Goal: Use online tool/utility: Utilize a website feature to perform a specific function

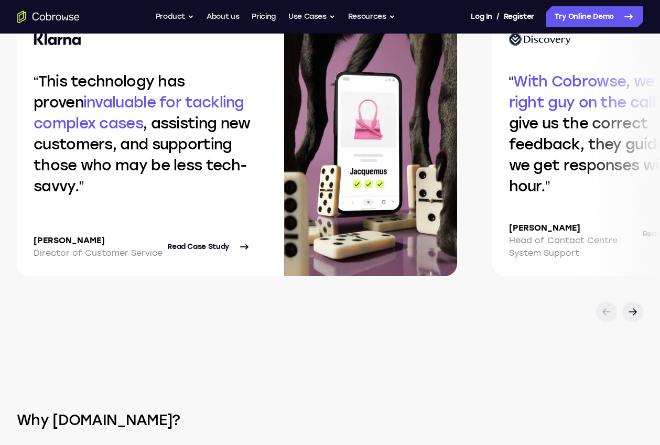
scroll to position [2304, 0]
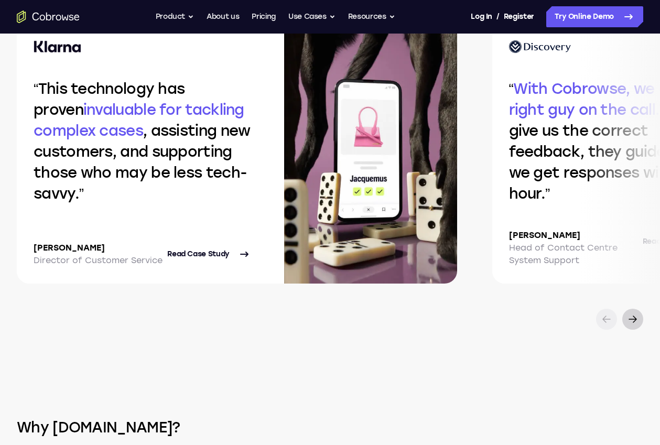
click at [630, 317] on icon at bounding box center [633, 319] width 13 height 13
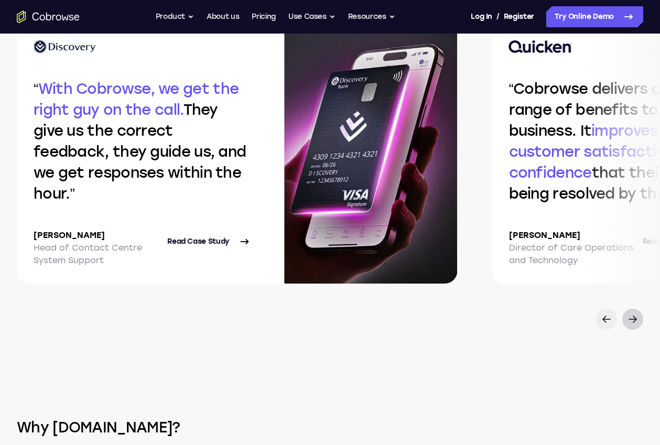
click at [633, 318] on icon at bounding box center [633, 319] width 13 height 13
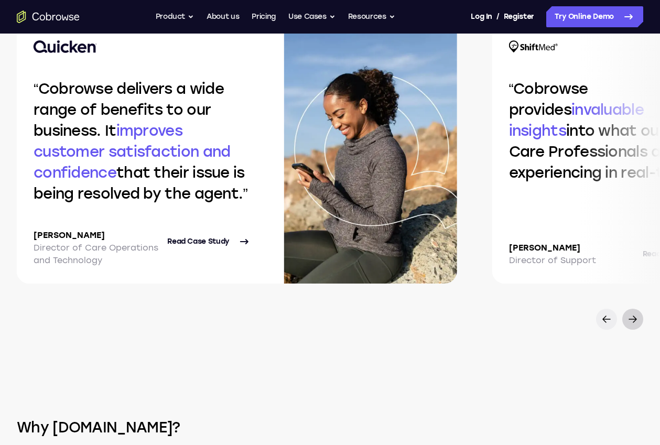
click at [634, 318] on icon at bounding box center [633, 319] width 13 height 13
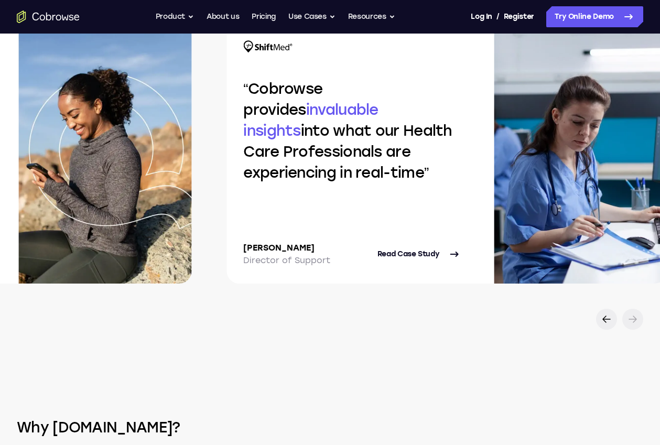
click at [634, 318] on icon at bounding box center [633, 319] width 13 height 13
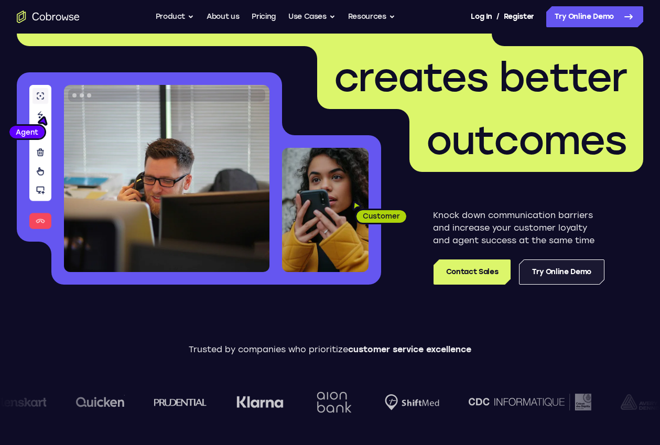
scroll to position [77, 0]
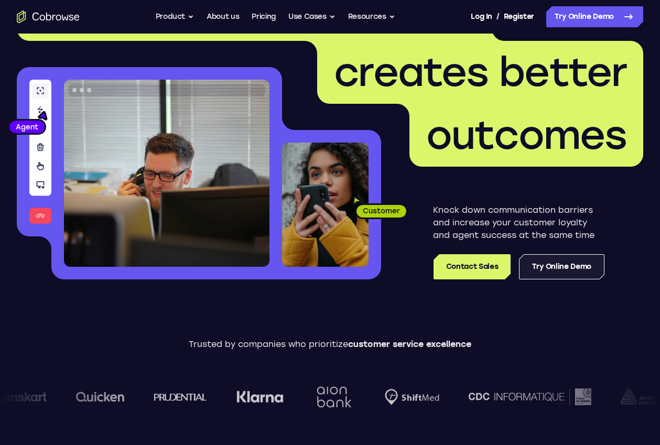
click at [556, 272] on link "Try Online Demo" at bounding box center [561, 266] width 85 height 25
click at [551, 267] on link "Try Online Demo" at bounding box center [561, 266] width 85 height 25
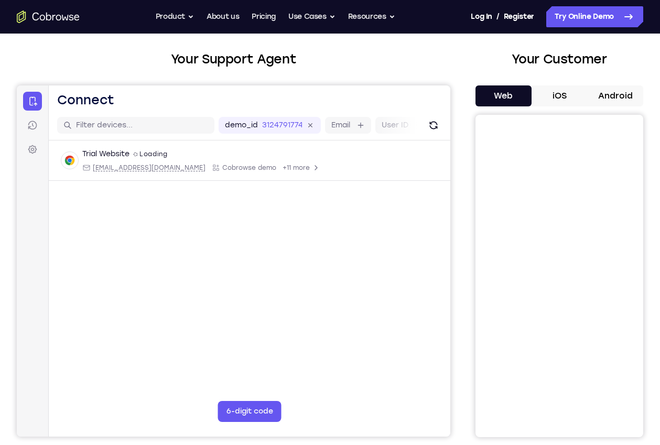
scroll to position [49, 0]
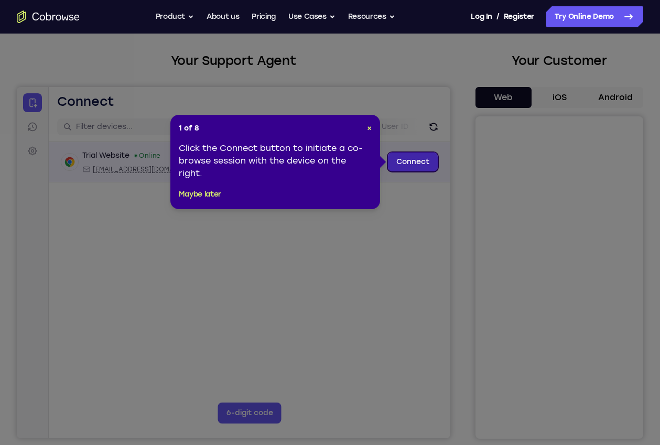
click at [418, 160] on link "Connect" at bounding box center [413, 162] width 50 height 19
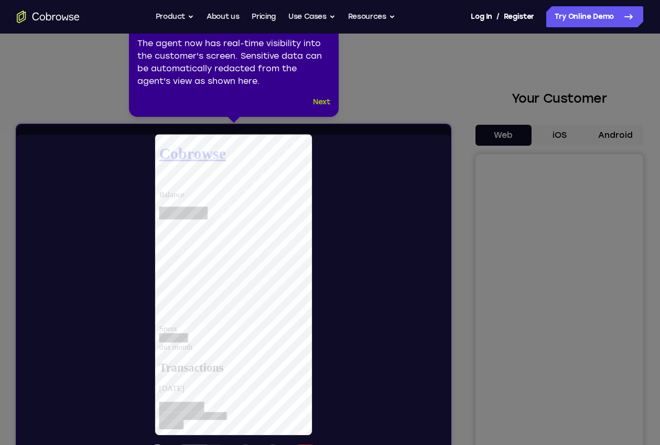
scroll to position [0, 0]
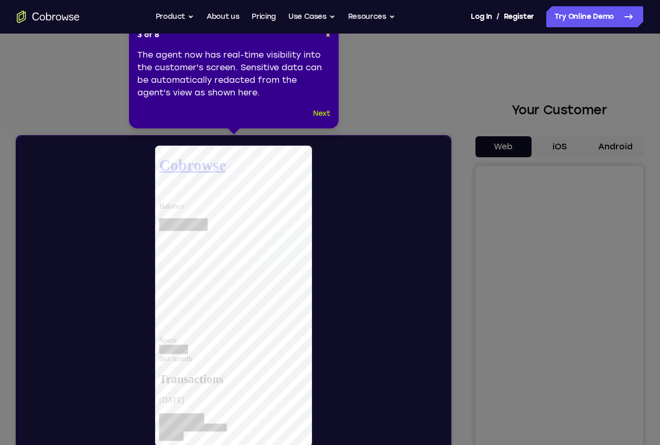
click at [324, 117] on button "Next" at bounding box center [321, 113] width 17 height 13
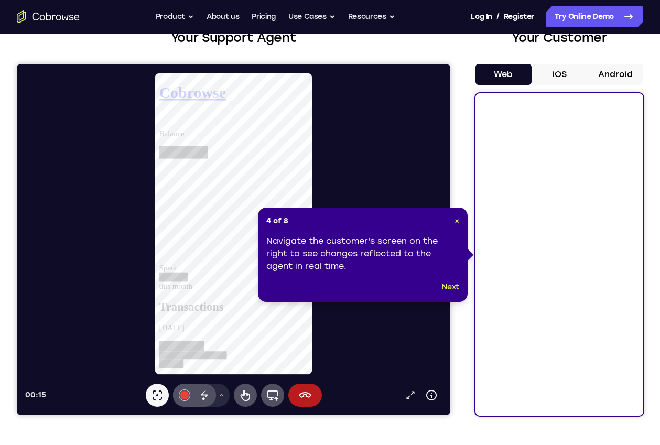
scroll to position [89, 0]
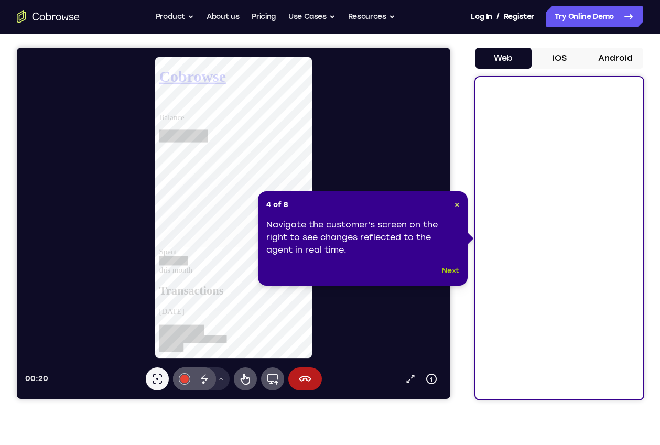
click at [451, 270] on button "Next" at bounding box center [450, 271] width 17 height 13
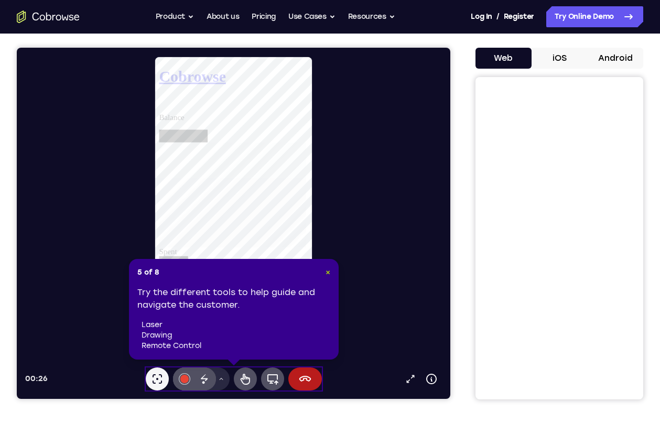
click at [329, 273] on span "×" at bounding box center [328, 272] width 5 height 9
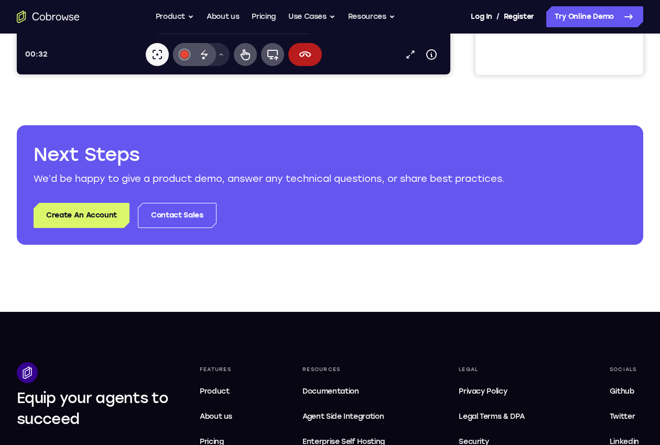
scroll to position [0, 0]
